Goal: Task Accomplishment & Management: Use online tool/utility

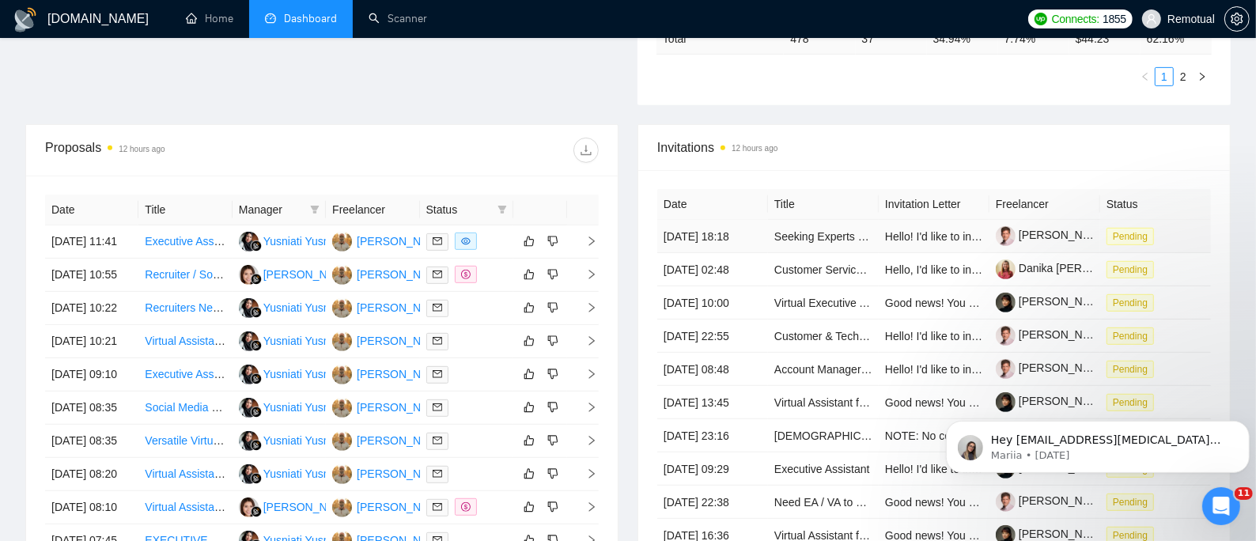
scroll to position [527, 0]
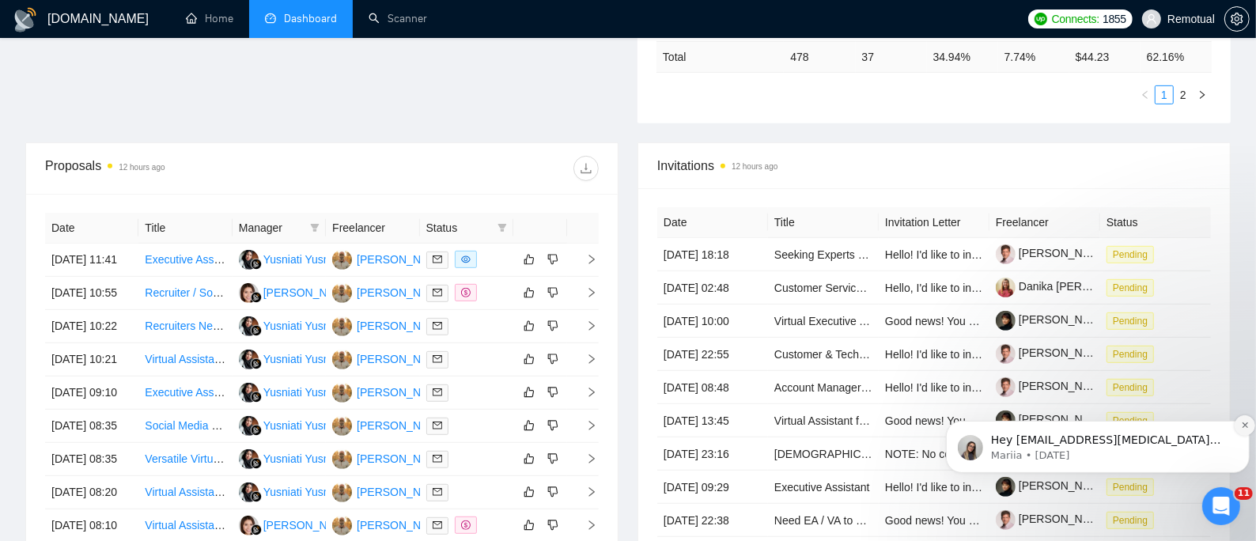
click at [1237, 423] on button "Dismiss notification" at bounding box center [1244, 424] width 21 height 21
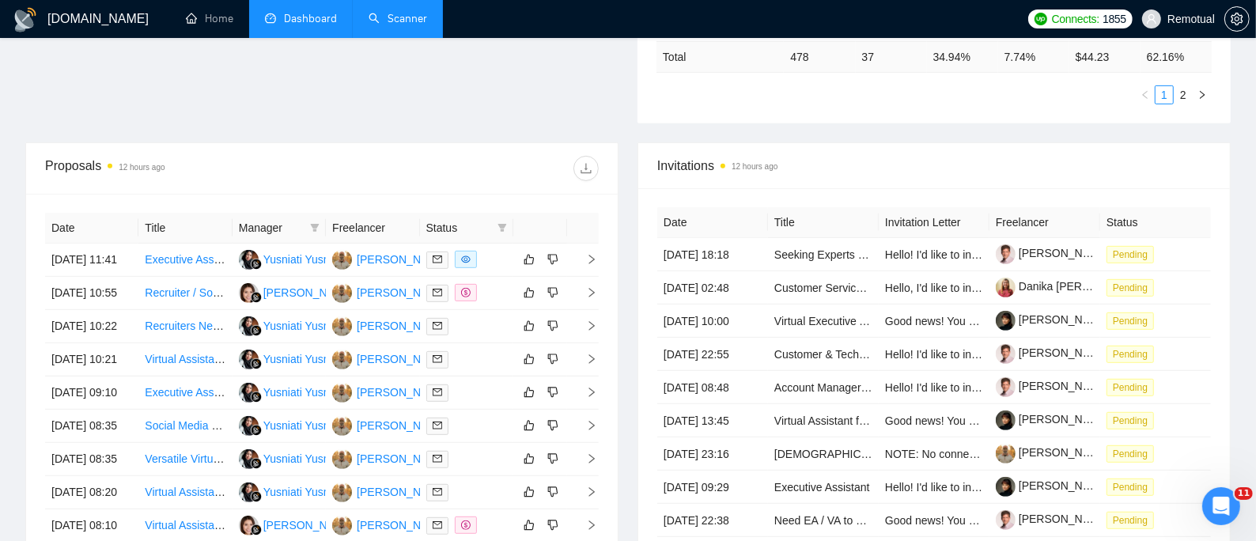
click at [418, 20] on link "Scanner" at bounding box center [398, 18] width 59 height 13
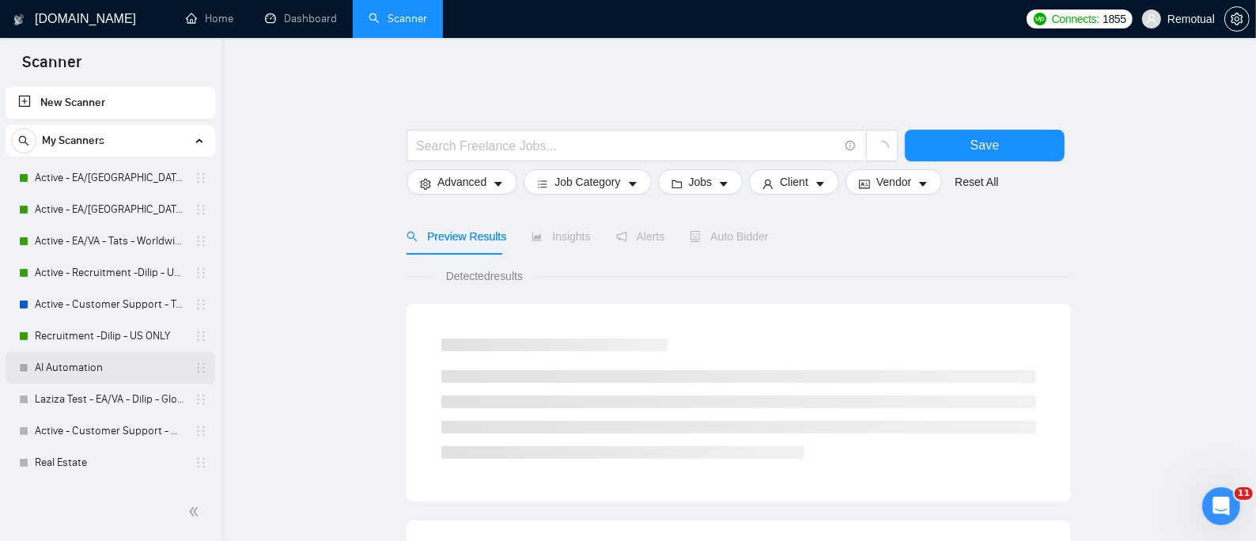
click at [77, 359] on link "AI Automation" at bounding box center [110, 368] width 150 height 32
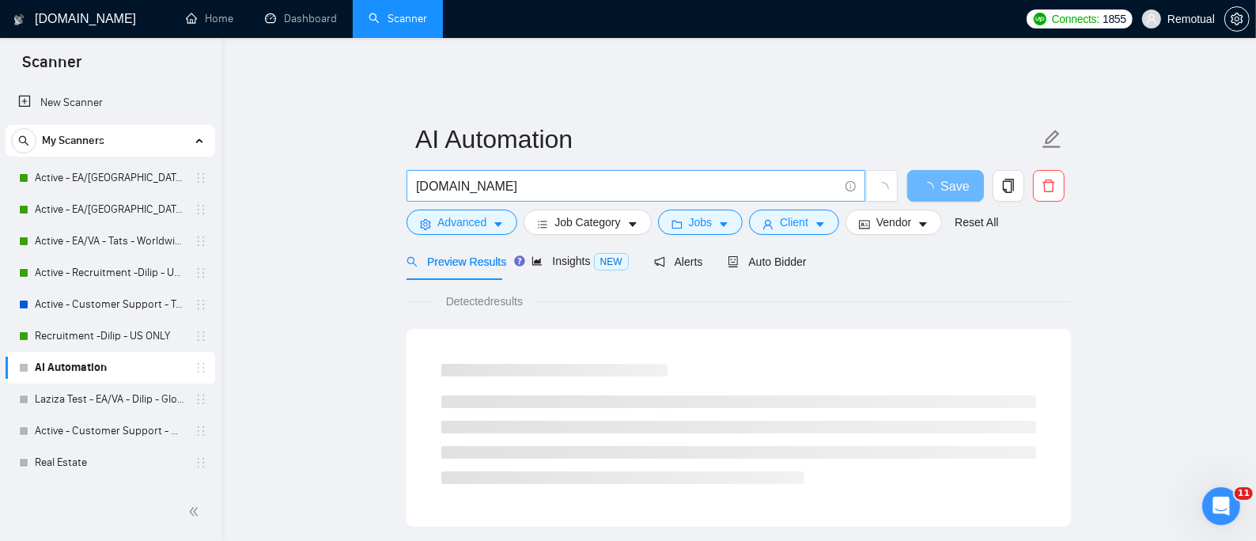
click at [547, 176] on input "[DOMAIN_NAME]" at bounding box center [627, 186] width 422 height 20
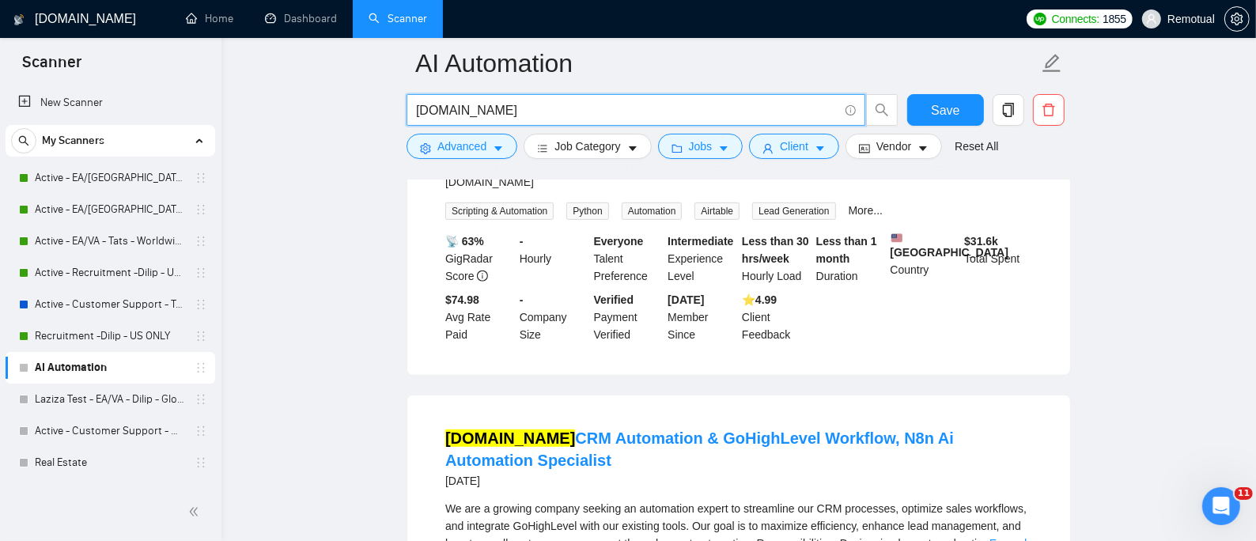
scroll to position [738, 0]
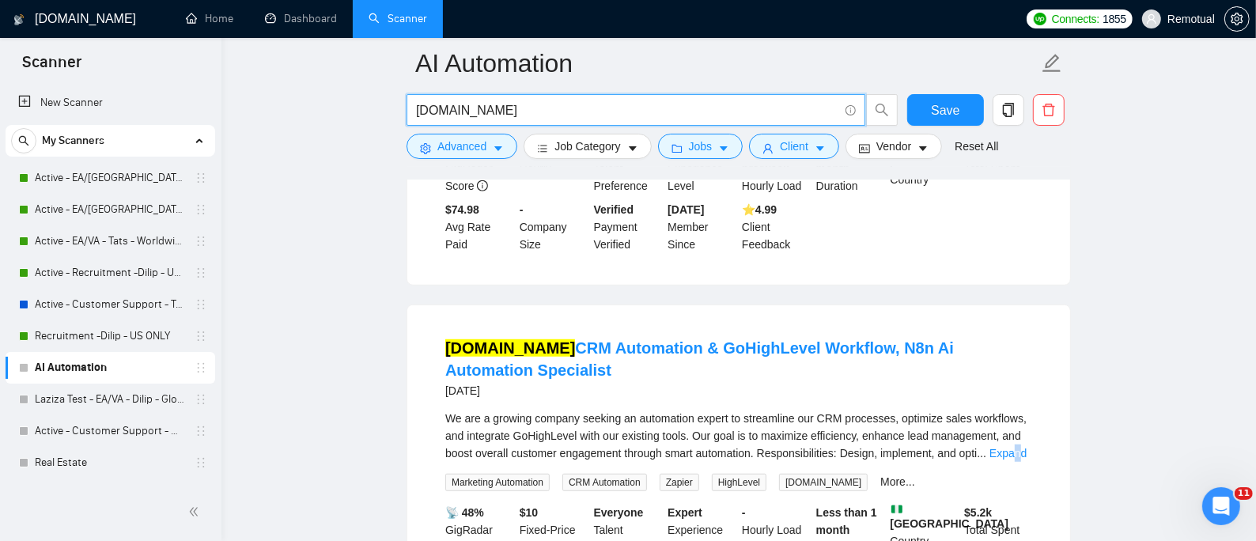
click at [1012, 447] on link "Expand" at bounding box center [1008, 453] width 37 height 13
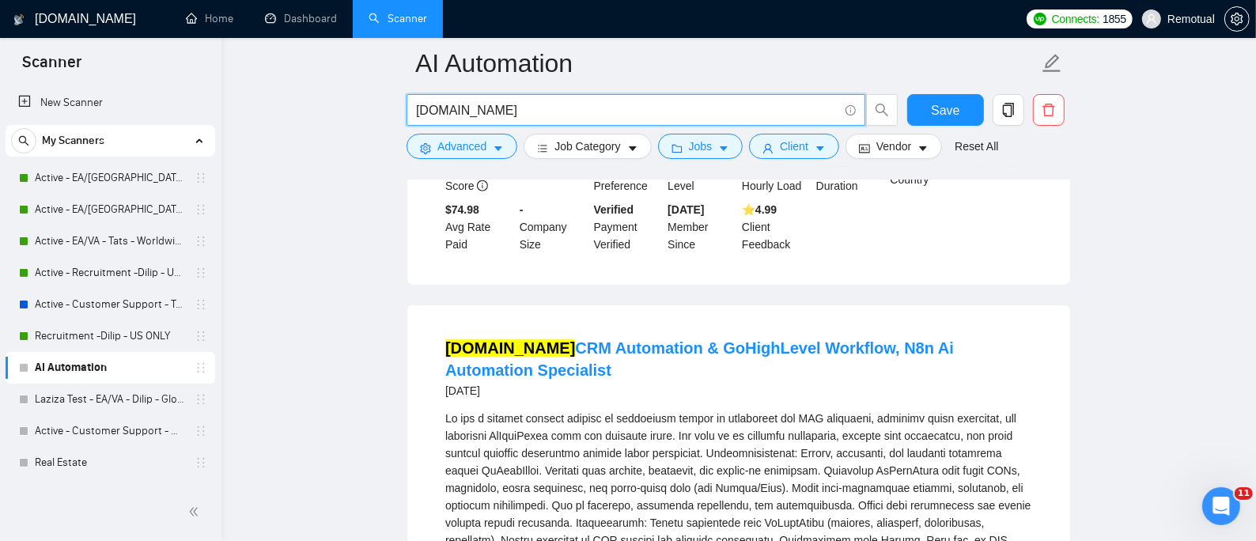
drag, startPoint x: 485, startPoint y: 109, endPoint x: 394, endPoint y: 119, distance: 91.5
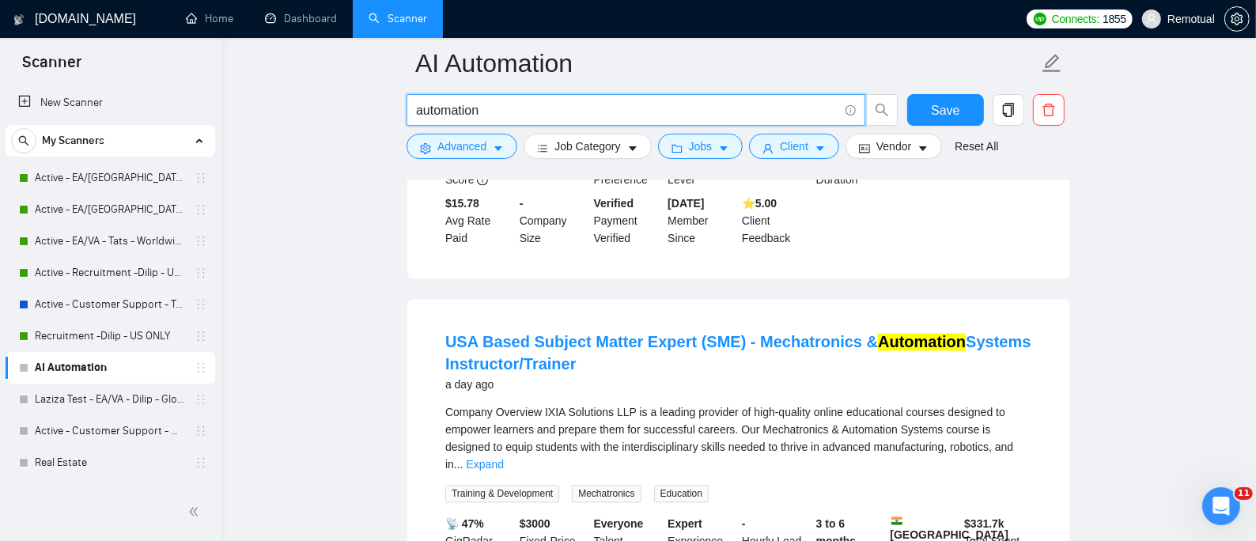
scroll to position [2370, 0]
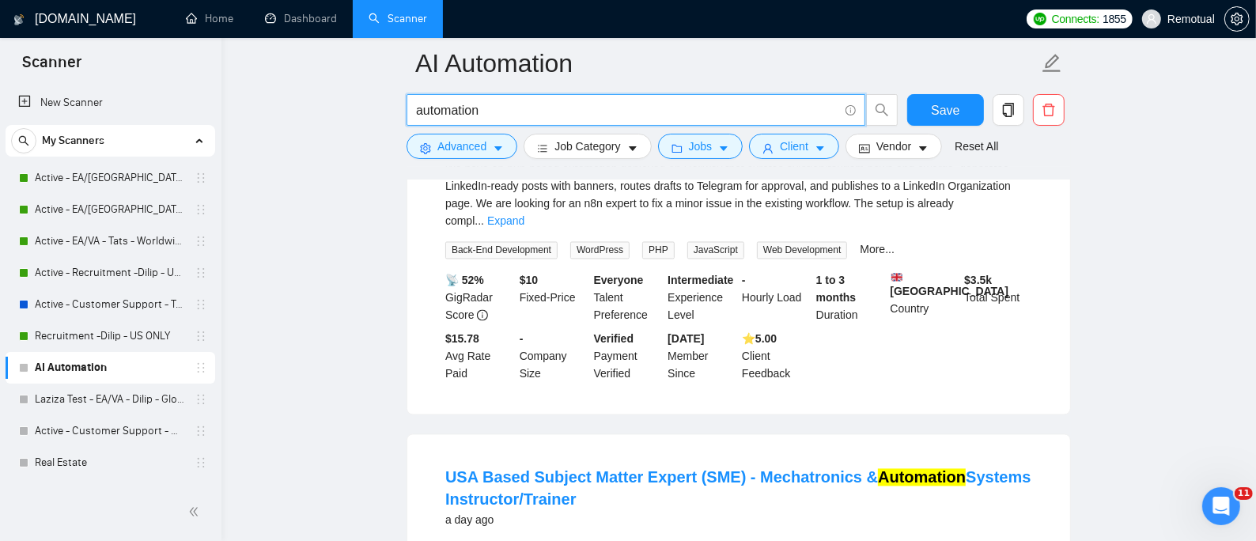
drag, startPoint x: 427, startPoint y: 119, endPoint x: 452, endPoint y: 175, distance: 61.3
type input "n8n"
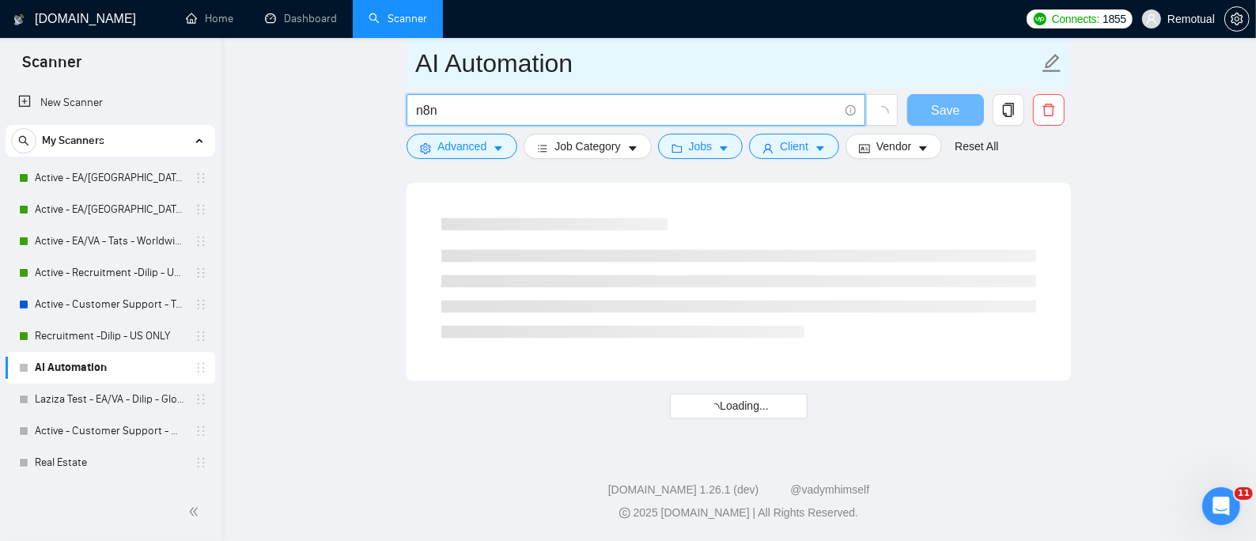
scroll to position [2097, 0]
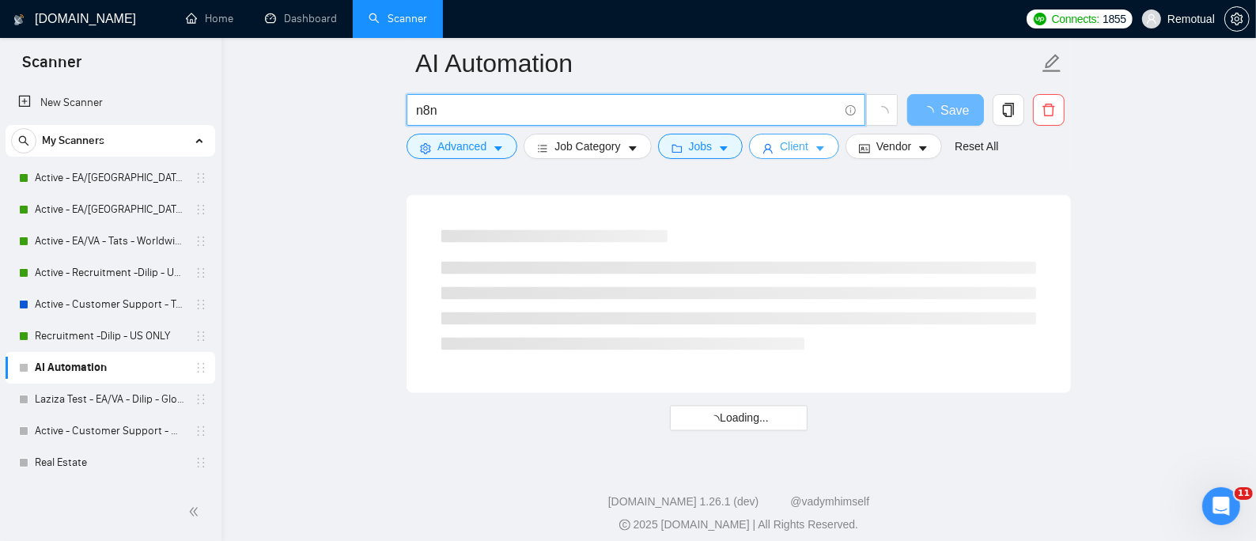
click at [803, 138] on button "Client" at bounding box center [794, 146] width 90 height 25
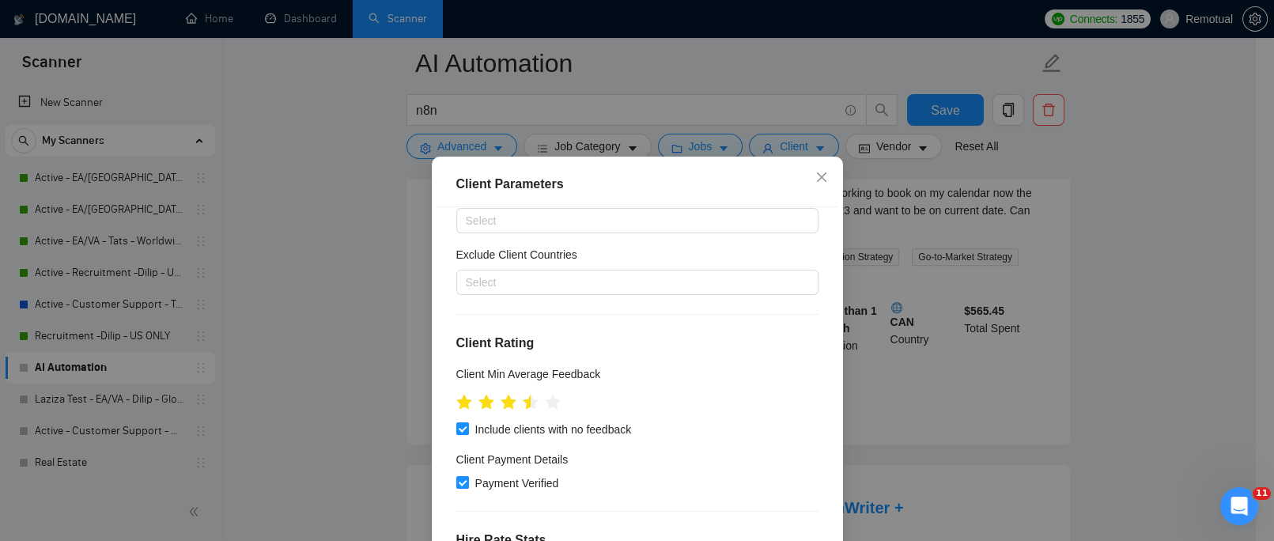
scroll to position [105, 0]
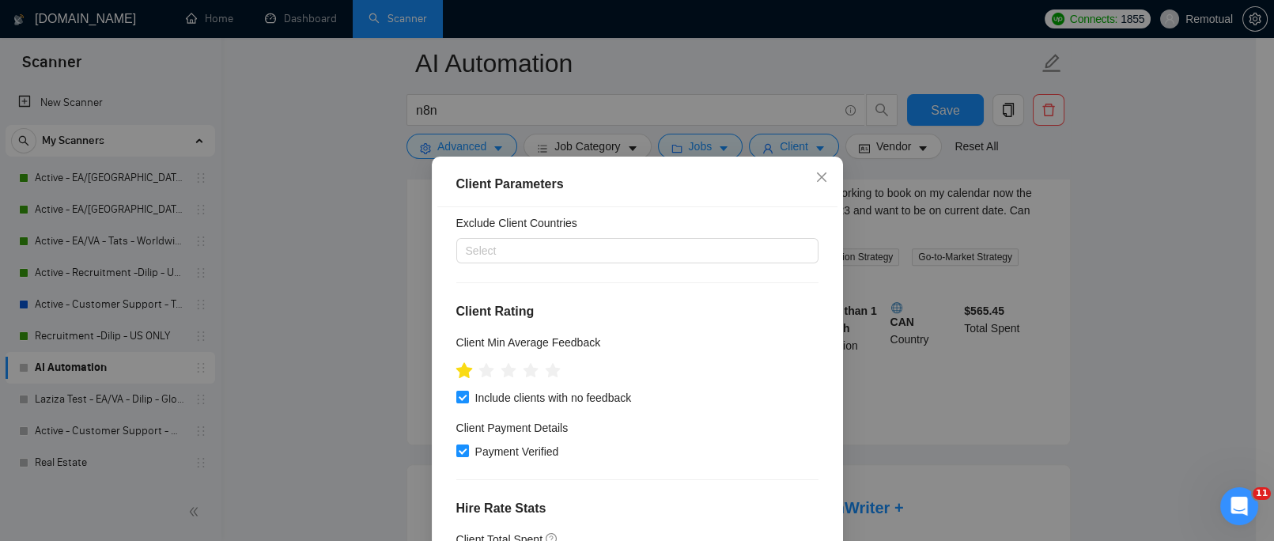
click at [456, 368] on icon "star" at bounding box center [464, 370] width 17 height 16
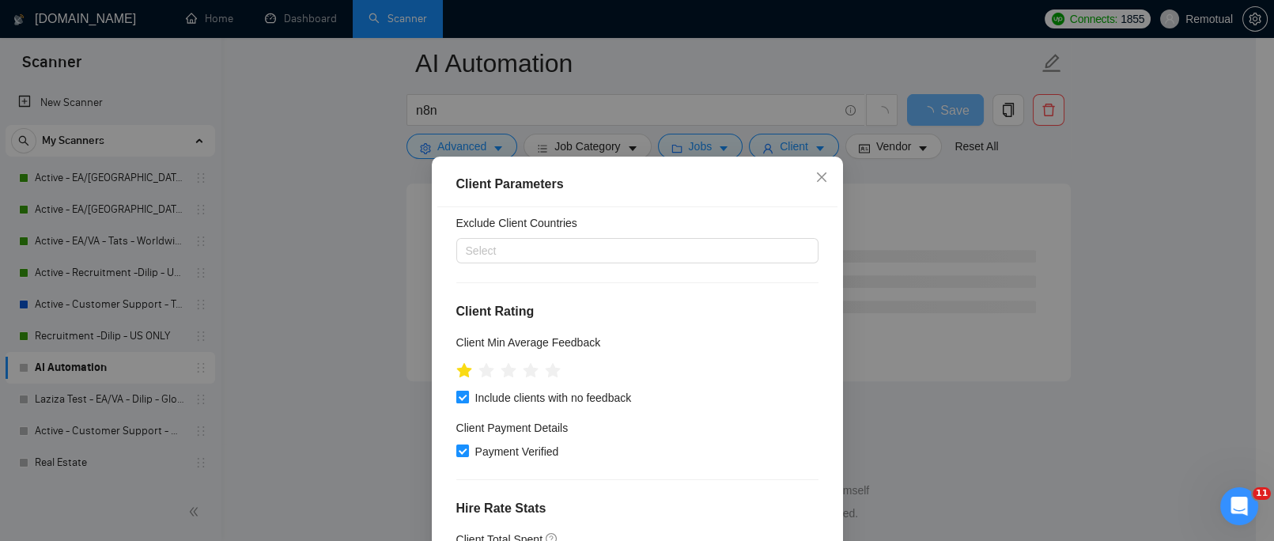
scroll to position [2097, 0]
click at [456, 399] on input "Include clients with no feedback" at bounding box center [461, 396] width 11 height 11
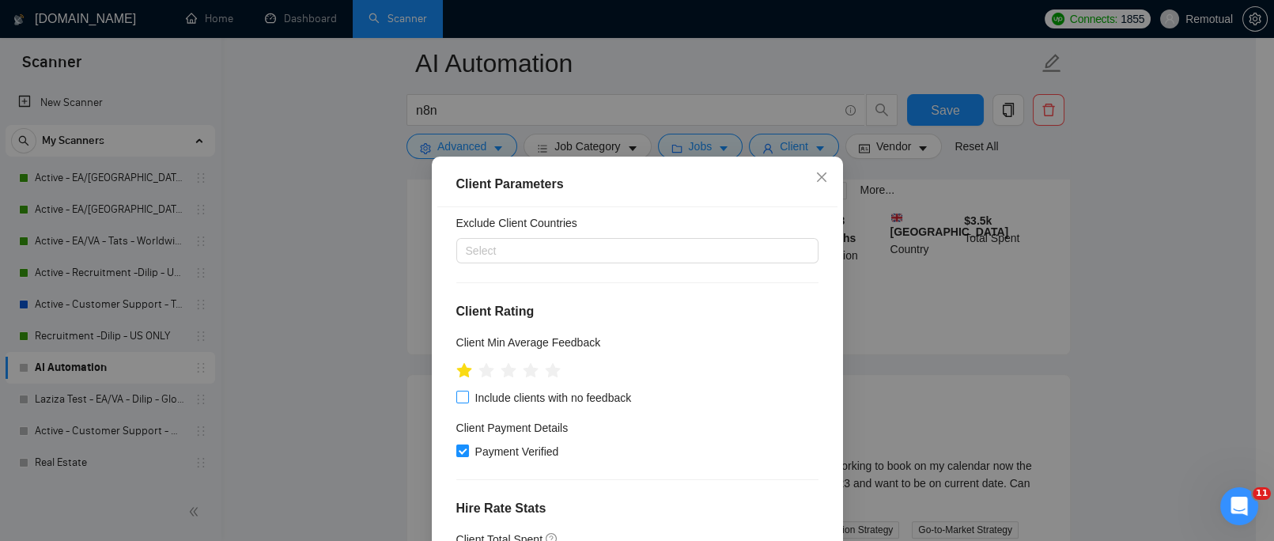
click at [469, 396] on span "Include clients with no feedback" at bounding box center [553, 397] width 169 height 17
click at [460, 396] on input "Include clients with no feedback" at bounding box center [461, 396] width 11 height 11
checkbox input "true"
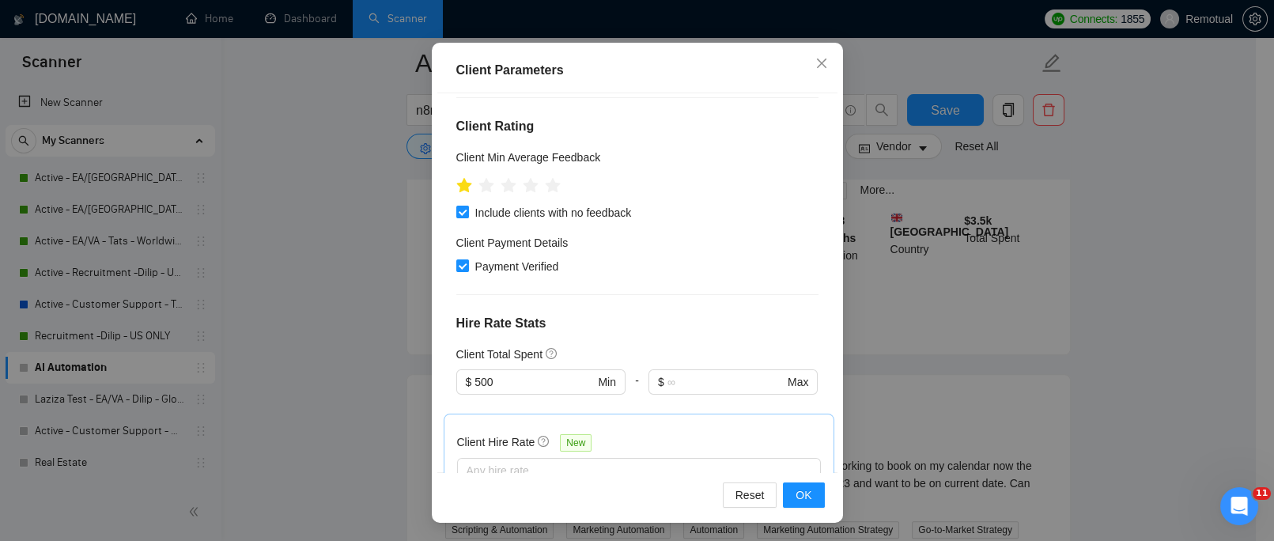
scroll to position [316, 0]
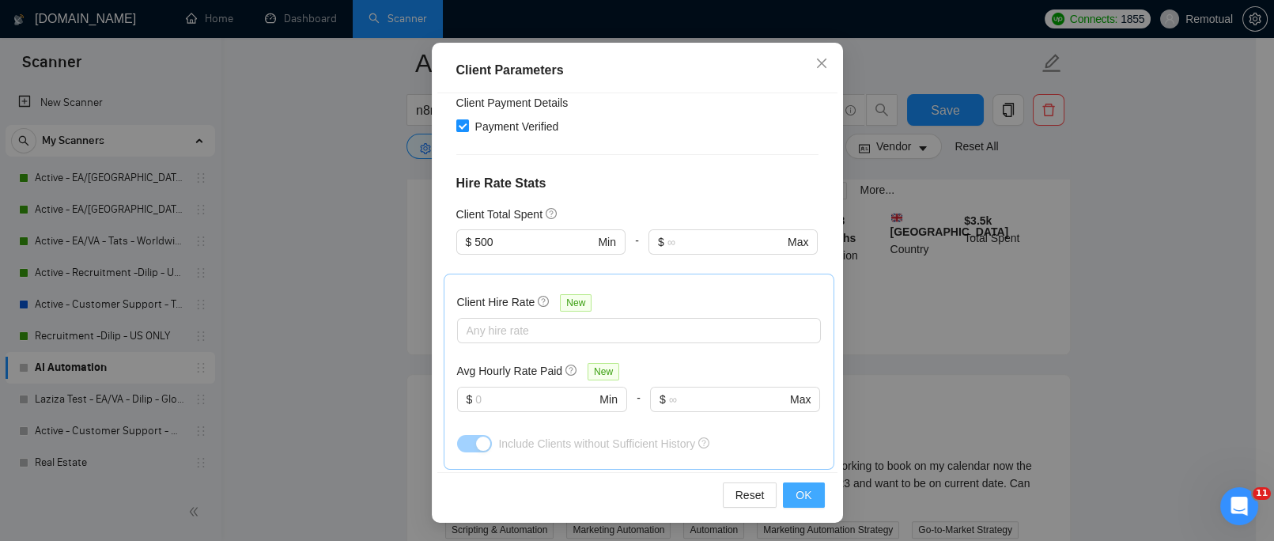
click at [797, 503] on span "OK" at bounding box center [804, 494] width 16 height 17
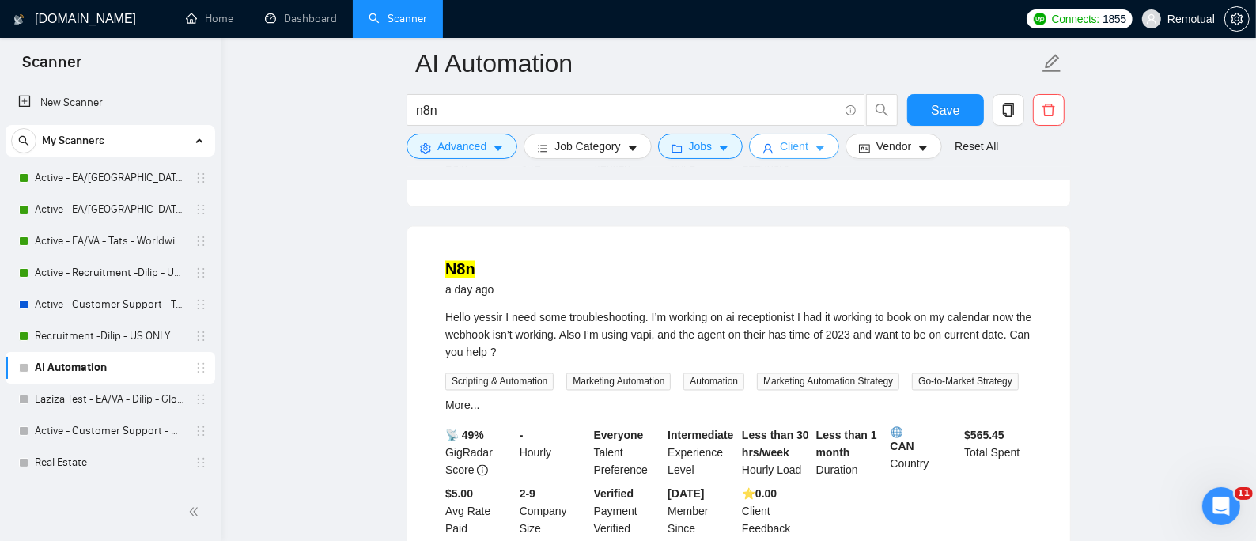
scroll to position [2215, 0]
